Goal: Information Seeking & Learning: Learn about a topic

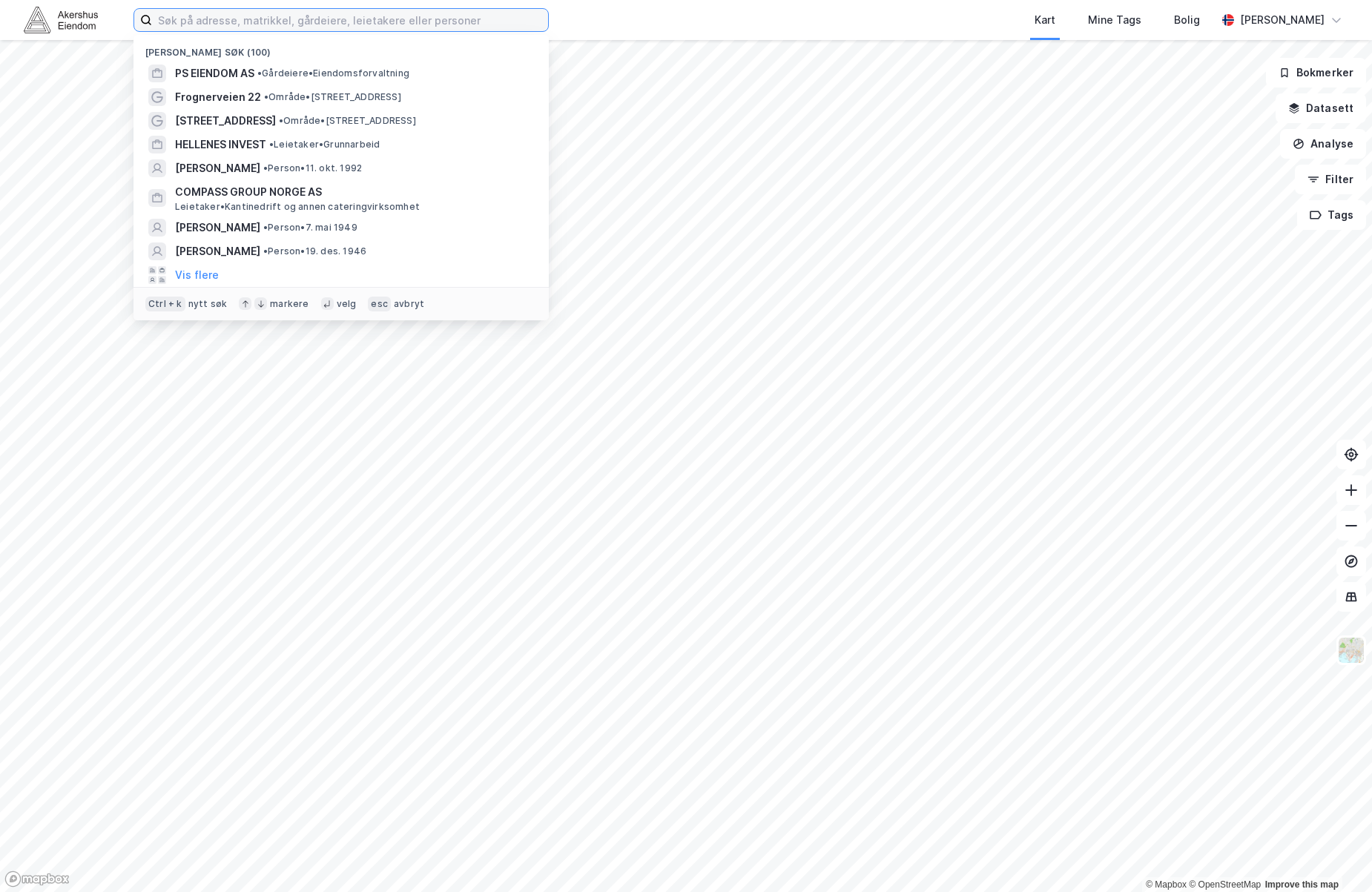
click at [291, 22] on input at bounding box center [350, 20] width 396 height 22
click at [289, 13] on input at bounding box center [350, 20] width 396 height 22
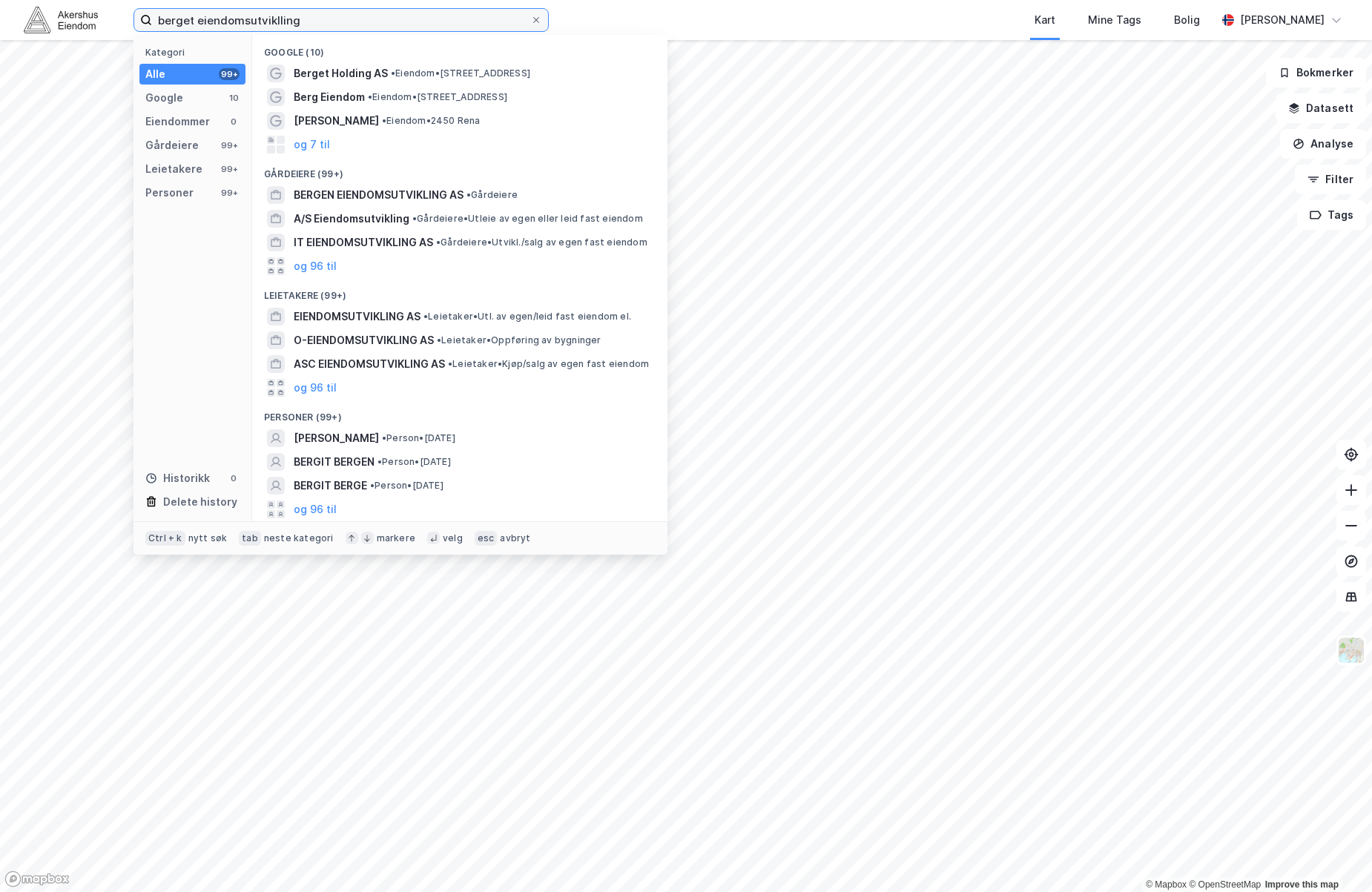
click at [368, 21] on input "berget eiendomsutviklling" at bounding box center [341, 20] width 379 height 22
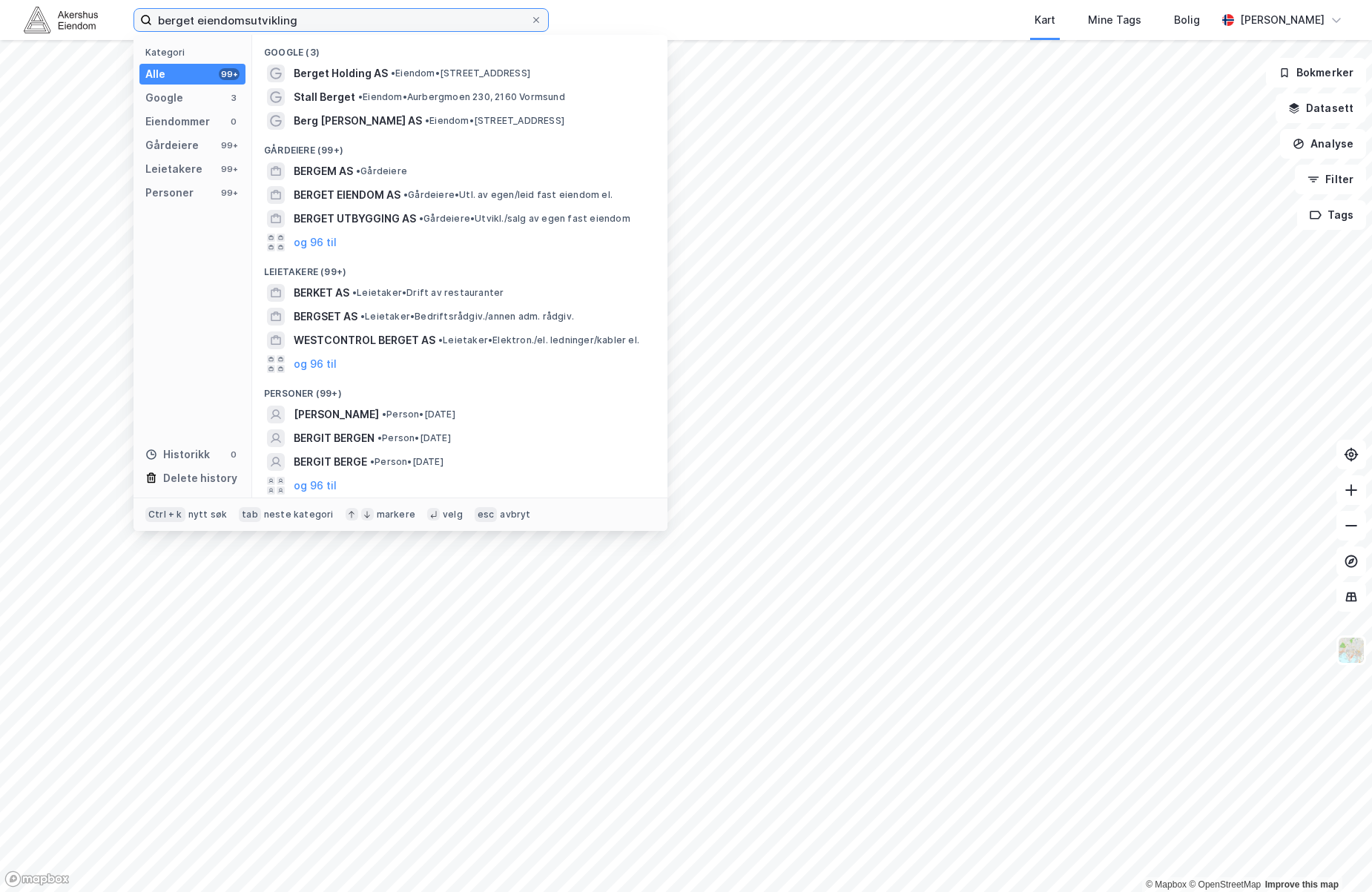
type input "berget eiendomsutvikling"
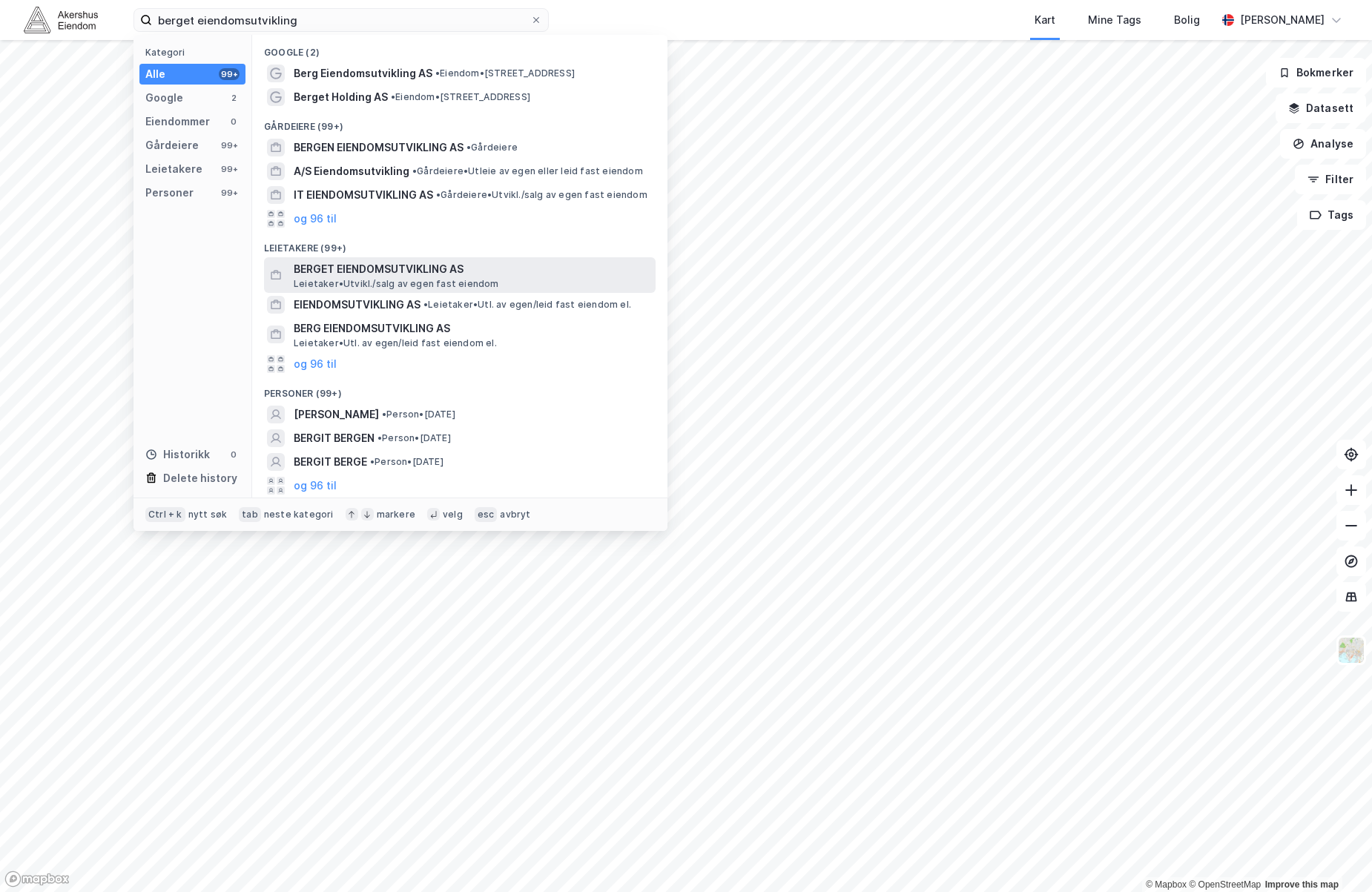
click at [516, 286] on div "BERGET EIENDOMSUTVIKLING AS Leietaker • [GEOGRAPHIC_DATA]/salg av egen fast eie…" at bounding box center [473, 275] width 359 height 29
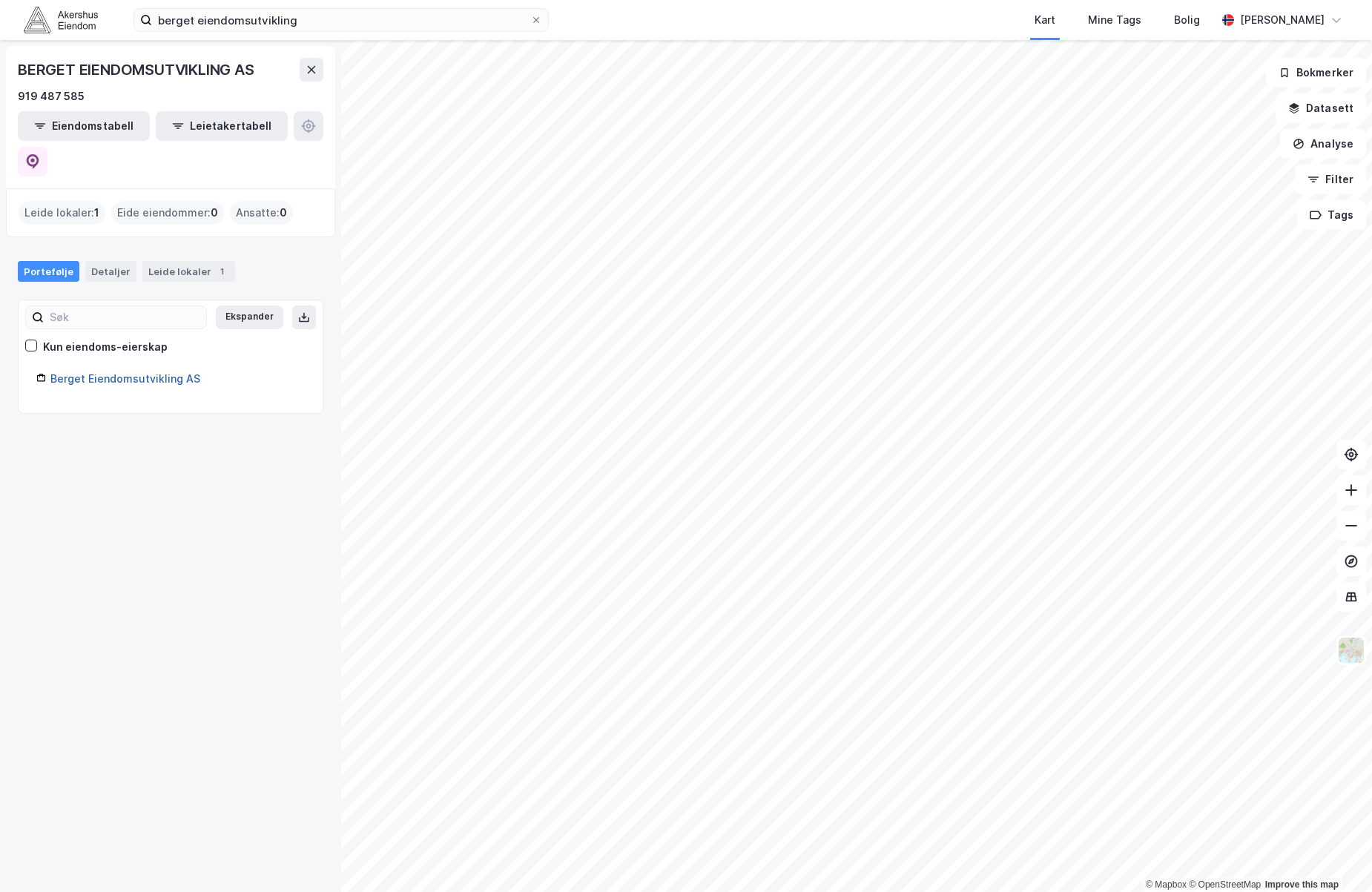
click at [116, 372] on link "Berget Eiendomsutvikling AS" at bounding box center [125, 378] width 150 height 12
click at [96, 128] on button "Eiendomstabell" at bounding box center [83, 126] width 132 height 29
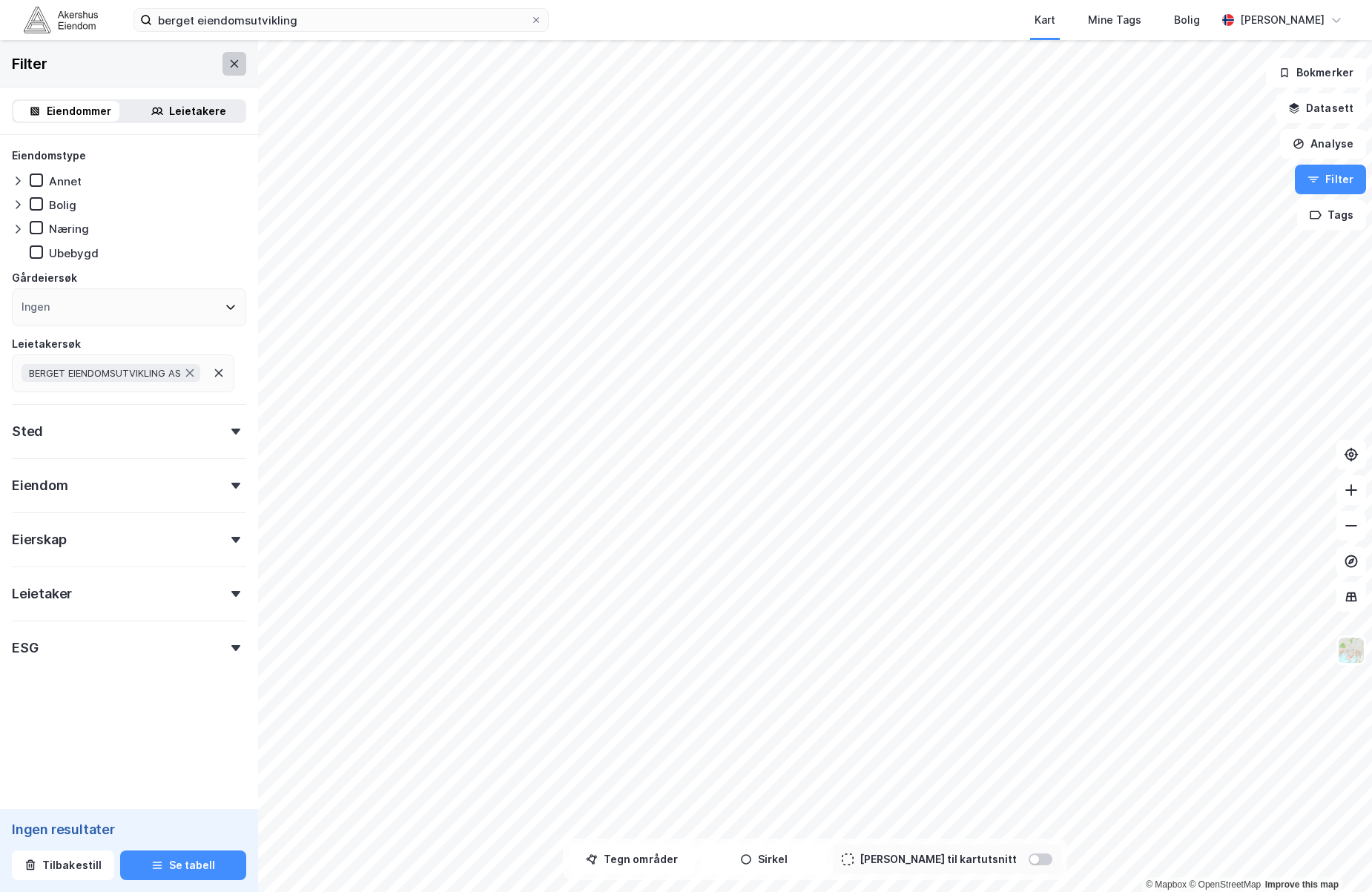
click at [229, 60] on icon at bounding box center [234, 63] width 12 height 12
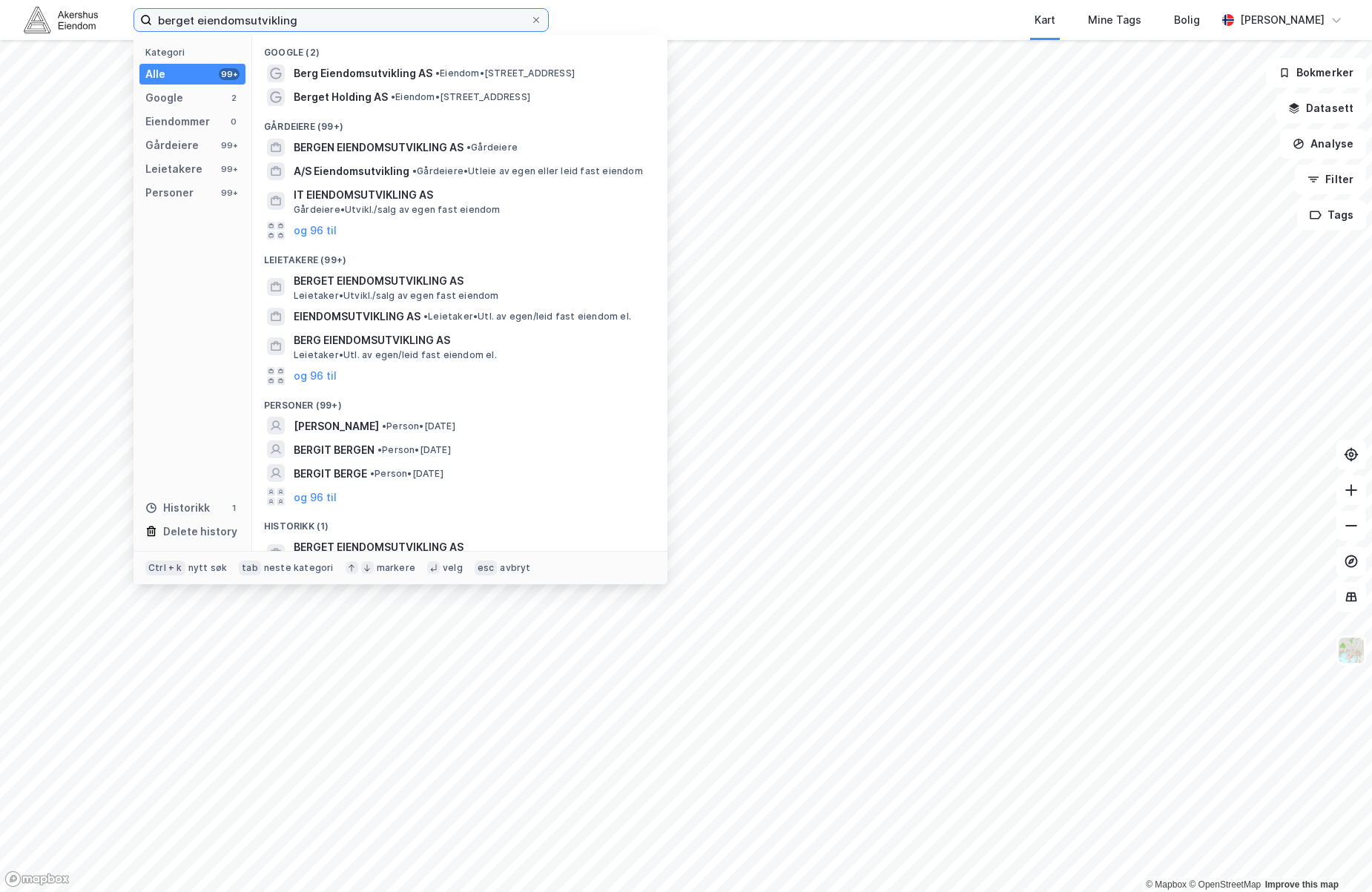
click at [351, 12] on input "berget eiendomsutvikling" at bounding box center [341, 20] width 379 height 22
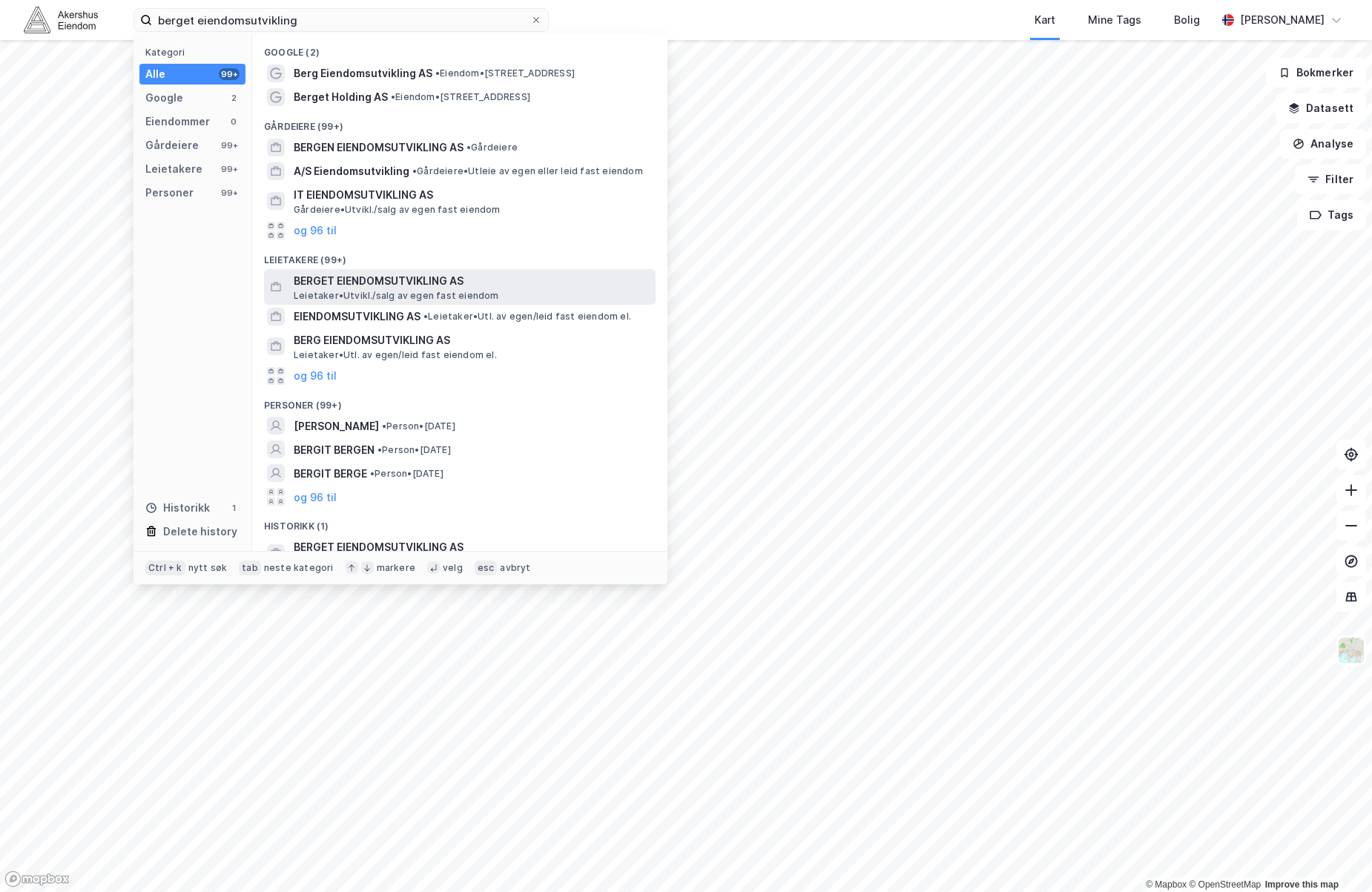
click at [426, 280] on span "BERGET EIENDOMSUTVIKLING AS" at bounding box center [471, 280] width 356 height 18
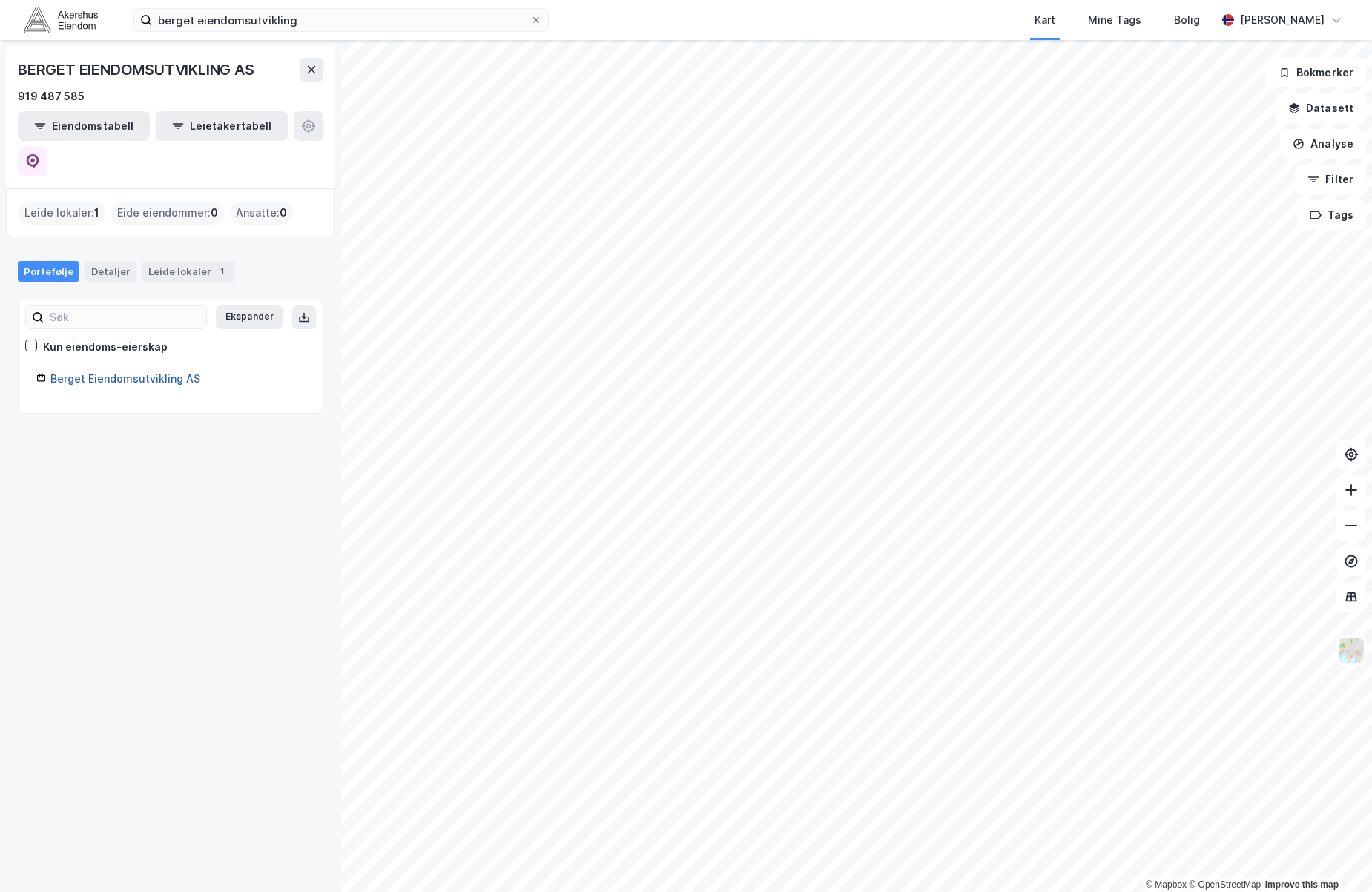
click at [118, 372] on link "Berget Eiendomsutvikling AS" at bounding box center [125, 378] width 150 height 12
click at [115, 372] on link "Berget Eiendomsutvikling AS" at bounding box center [125, 378] width 150 height 12
click at [102, 370] on div "Berget Eiendomsutvikling AS" at bounding box center [177, 378] width 254 height 18
click at [99, 370] on div "Berget Eiendomsutvikling AS" at bounding box center [177, 378] width 254 height 18
